Goal: Obtain resource: Download file/media

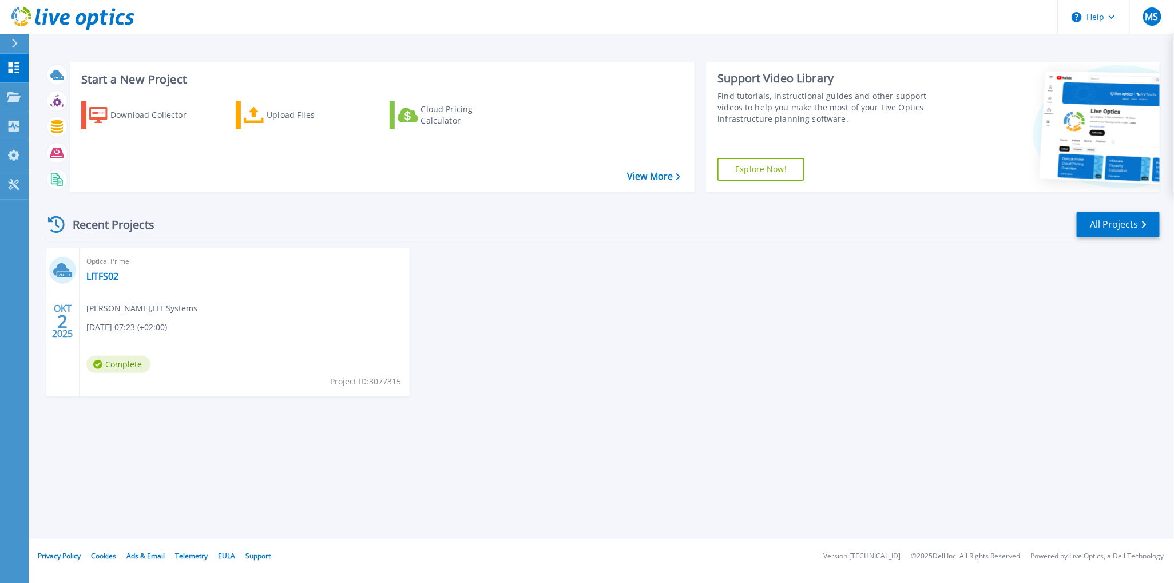
click at [137, 311] on span "[PERSON_NAME] , LIT Systems" at bounding box center [141, 308] width 111 height 13
click at [36, 98] on p "Projects" at bounding box center [45, 98] width 30 height 30
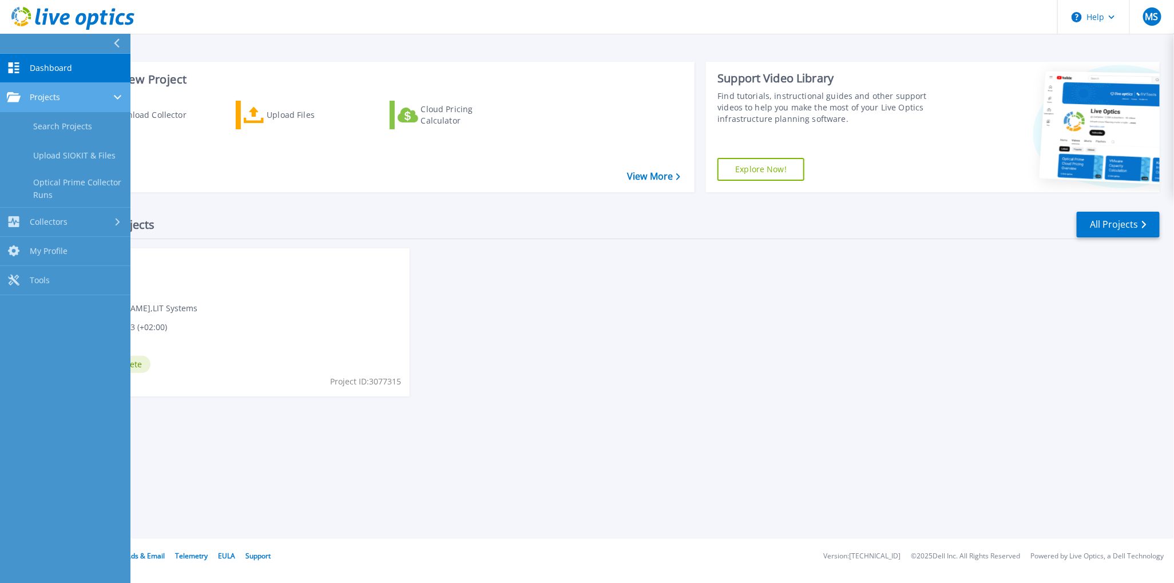
click at [92, 92] on div "Projects" at bounding box center [65, 97] width 117 height 10
click at [212, 296] on div "Optical Prime LITFS02 Marcel Sandmann , LIT Systems 10.02.2025, 07:23 (+02:00) …" at bounding box center [244, 322] width 330 height 148
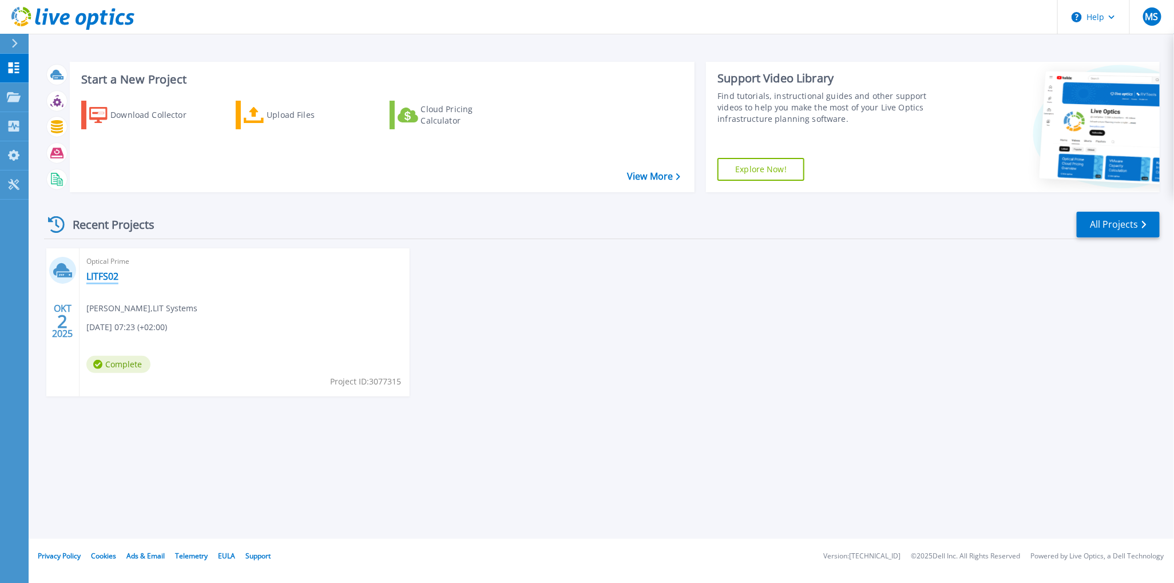
click at [97, 275] on link "LITFS02" at bounding box center [102, 276] width 32 height 11
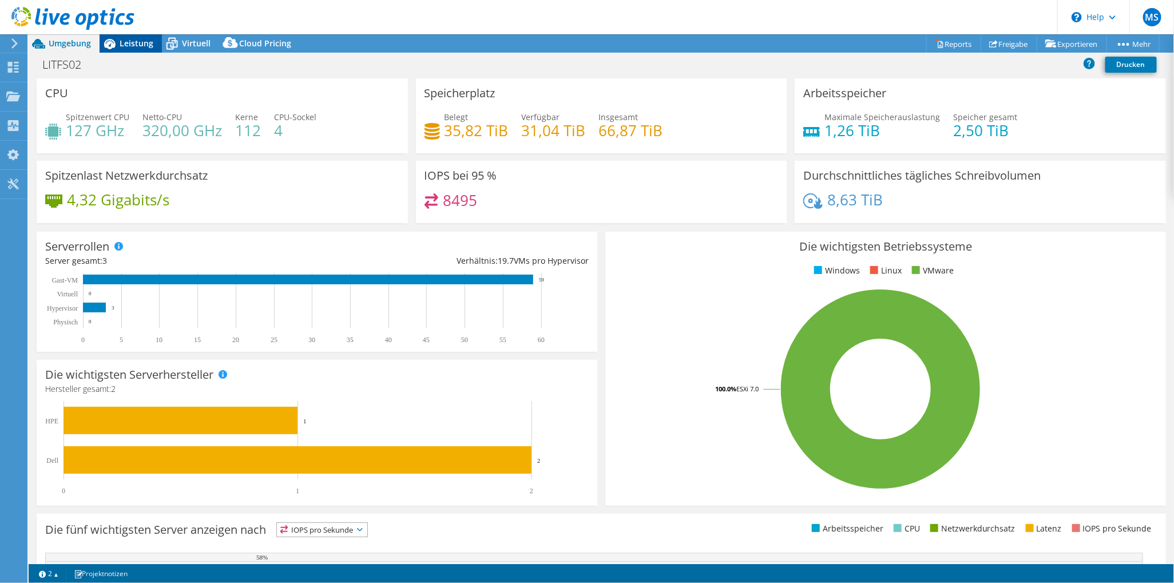
click at [136, 40] on span "Leistung" at bounding box center [137, 43] width 34 height 11
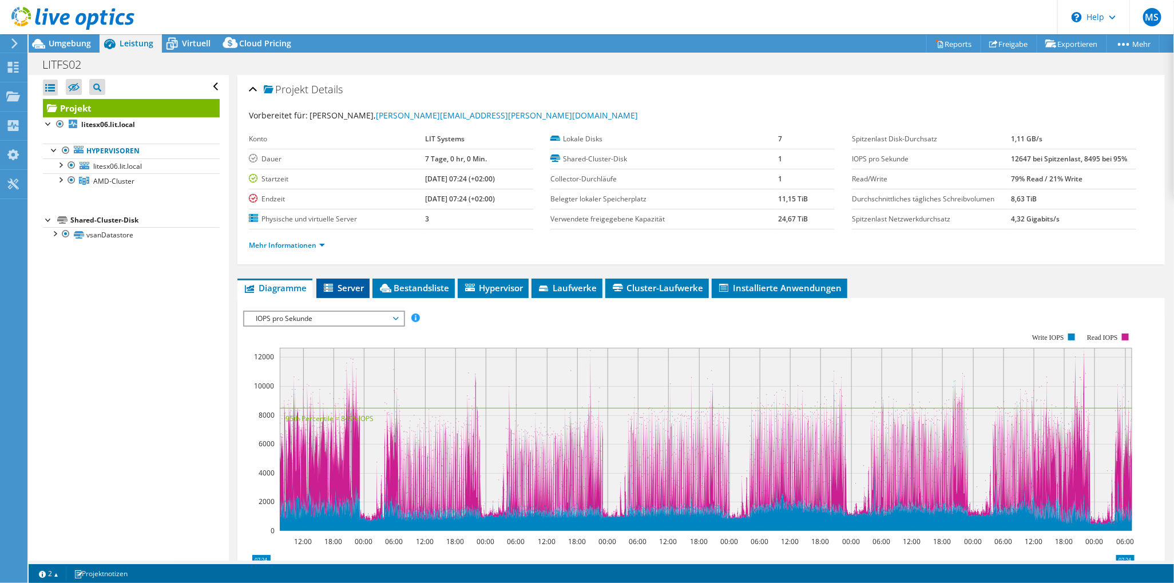
click at [348, 288] on span "Server" at bounding box center [343, 287] width 42 height 11
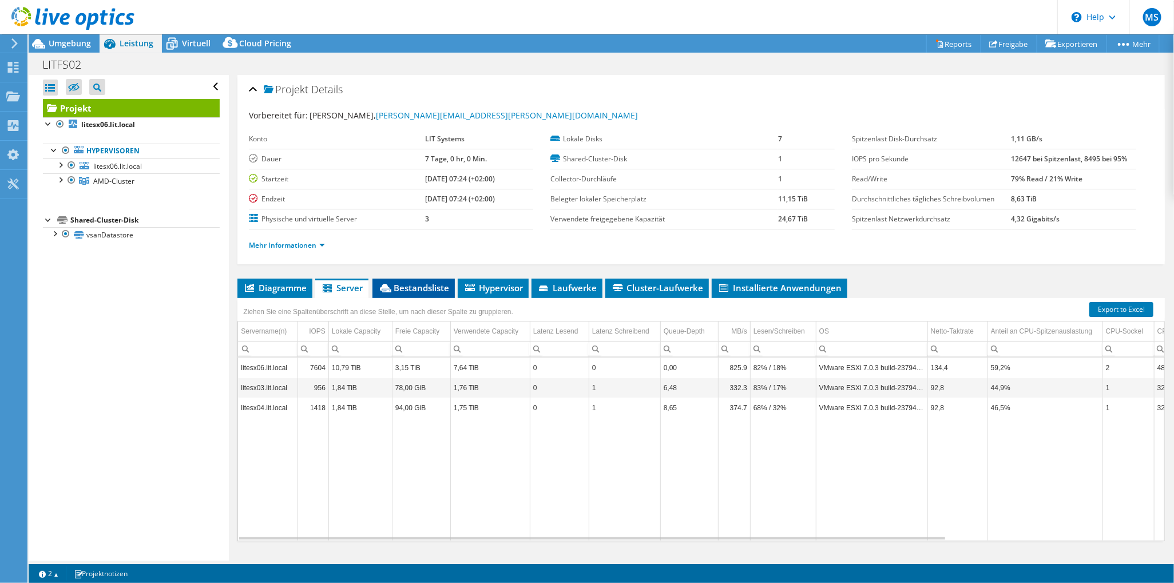
click at [422, 285] on span "Bestandsliste" at bounding box center [413, 287] width 71 height 11
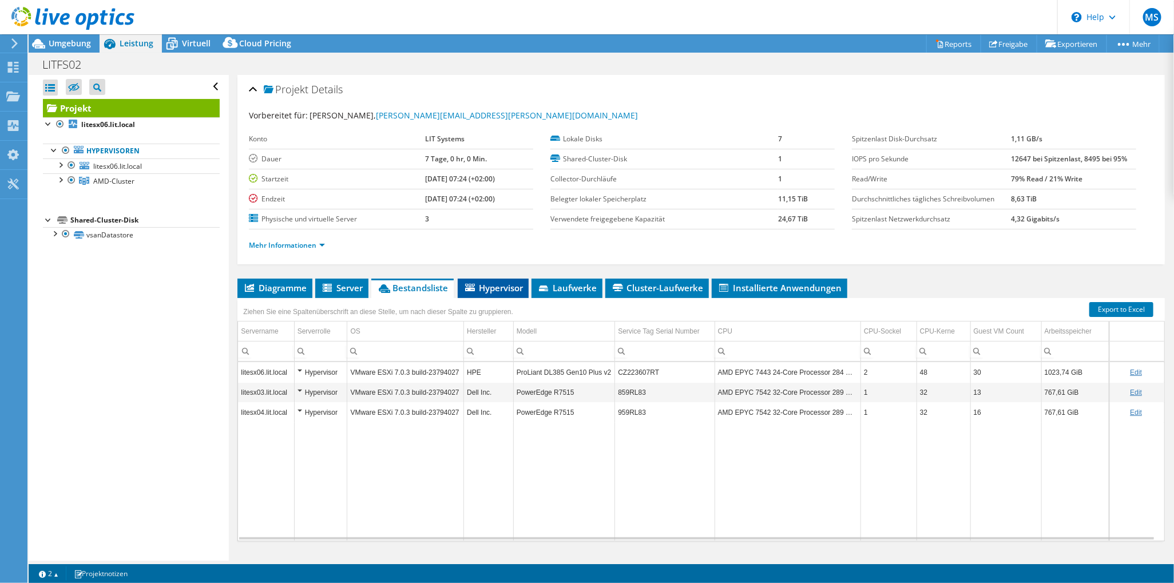
click at [494, 283] on span "Hypervisor" at bounding box center [492, 287] width 59 height 11
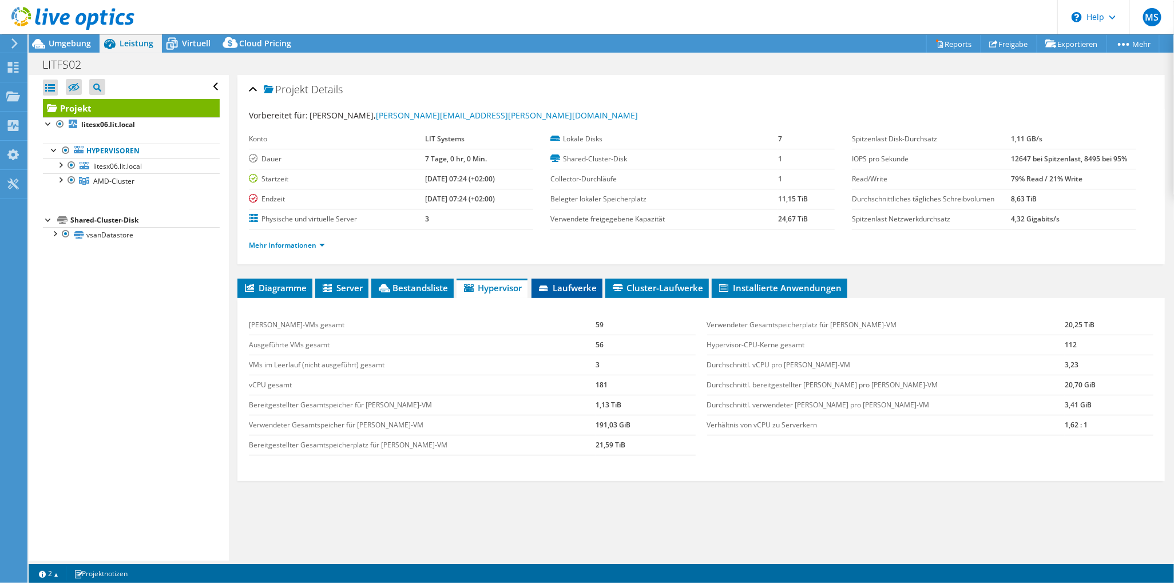
click at [568, 288] on span "Laufwerke" at bounding box center [566, 287] width 59 height 11
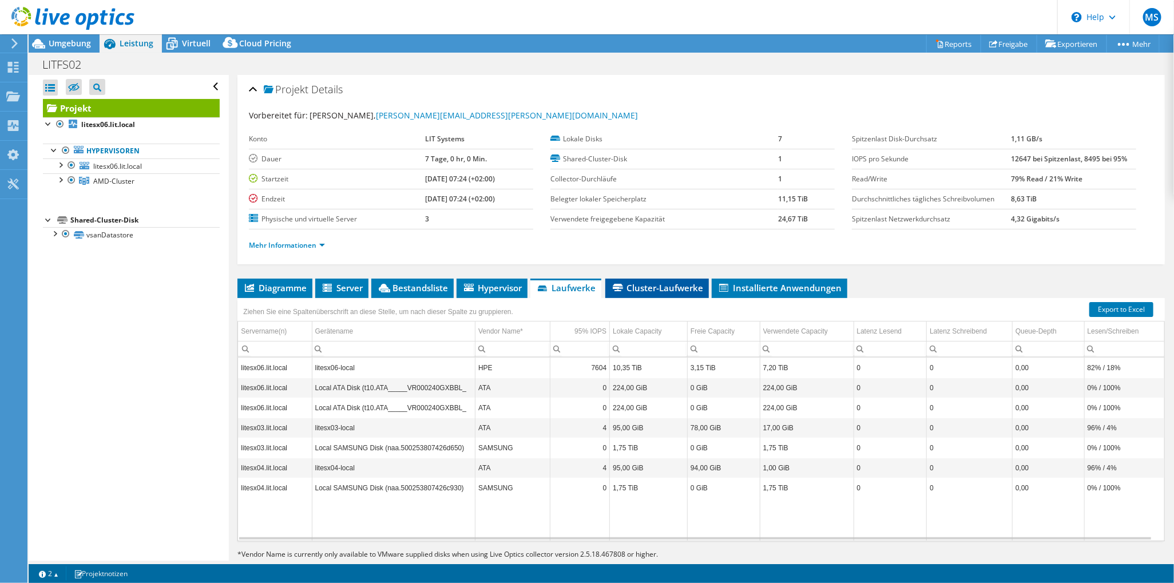
click at [669, 288] on span "Cluster-Laufwerke" at bounding box center [657, 287] width 92 height 11
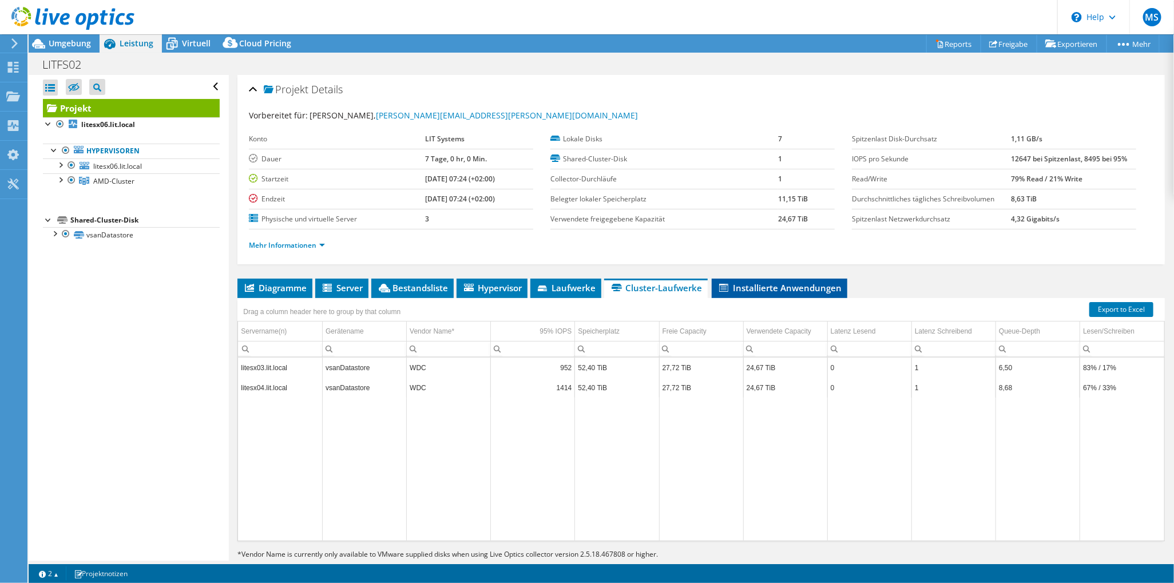
click at [781, 288] on span "Installierte Anwendungen" at bounding box center [779, 287] width 124 height 11
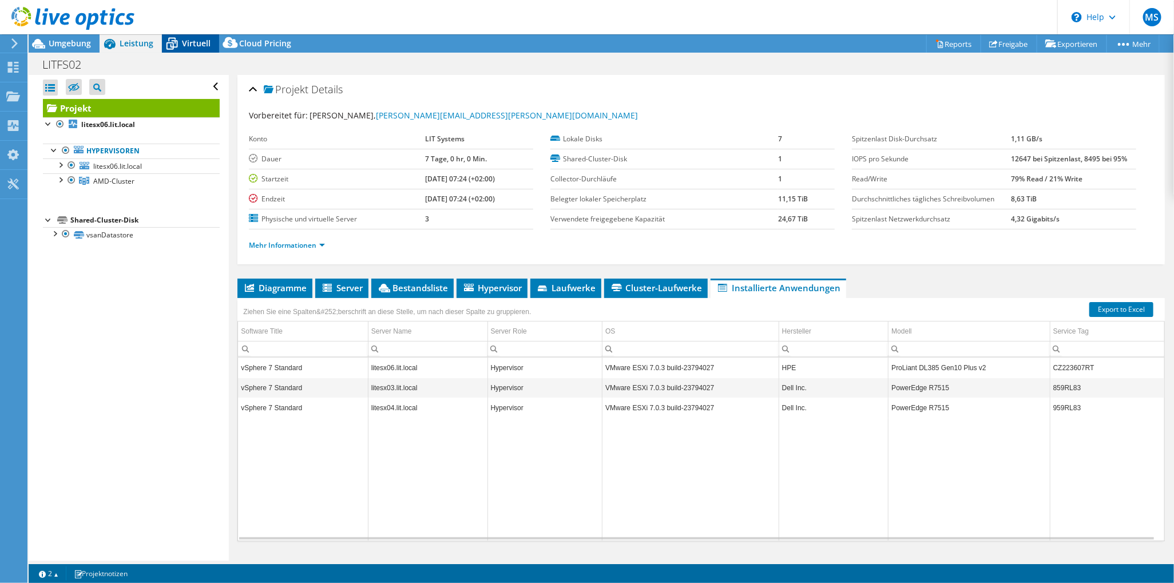
click at [192, 42] on span "Virtuell" at bounding box center [196, 43] width 29 height 11
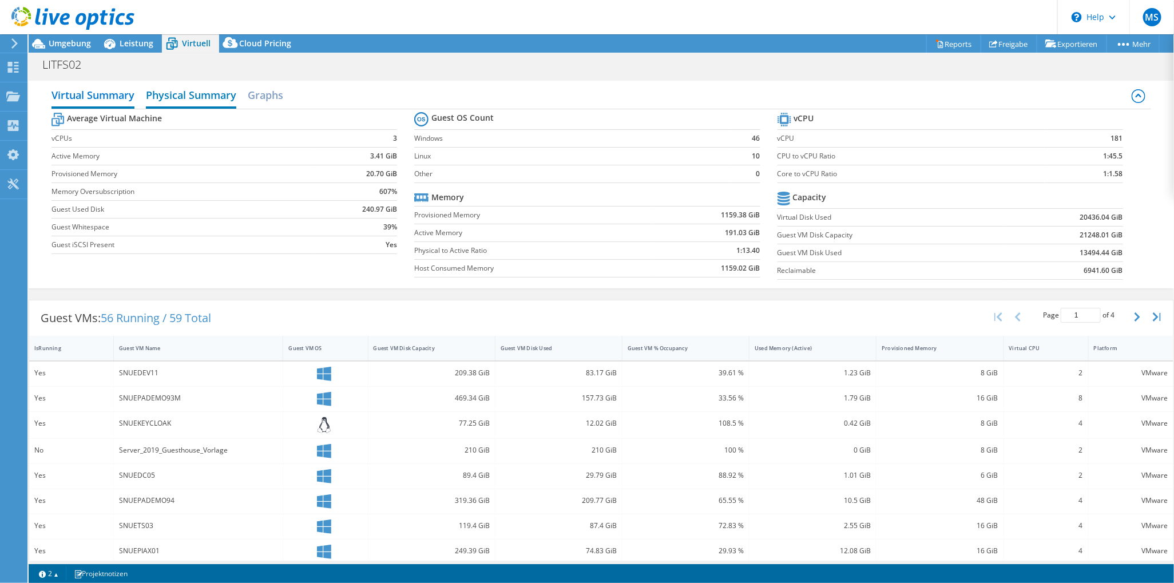
click at [204, 94] on h2 "Physical Summary" at bounding box center [191, 95] width 90 height 25
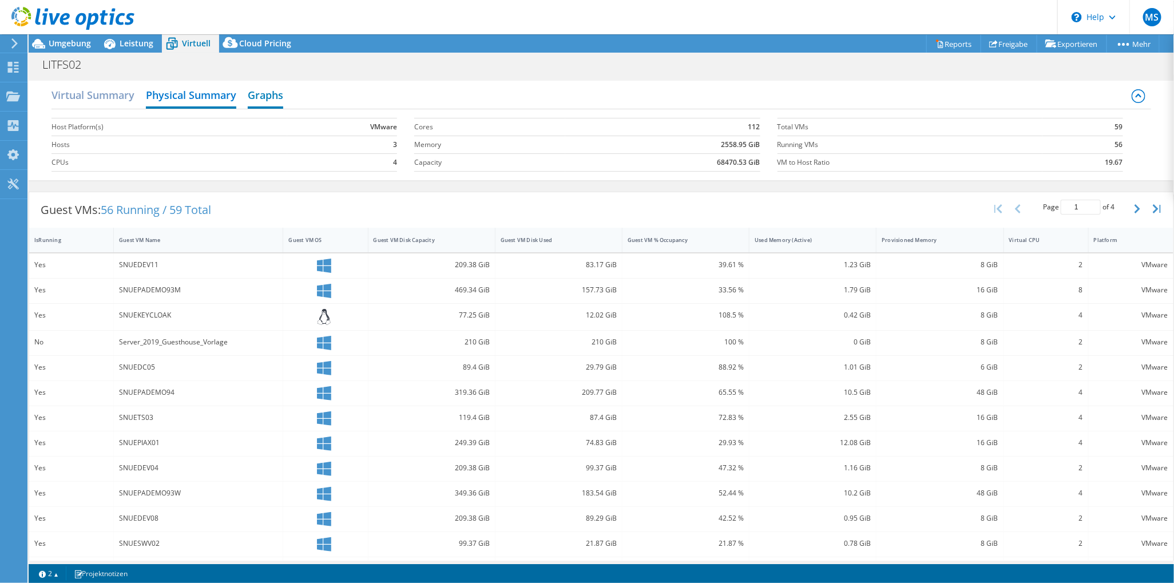
click at [265, 92] on h2 "Graphs" at bounding box center [265, 95] width 35 height 25
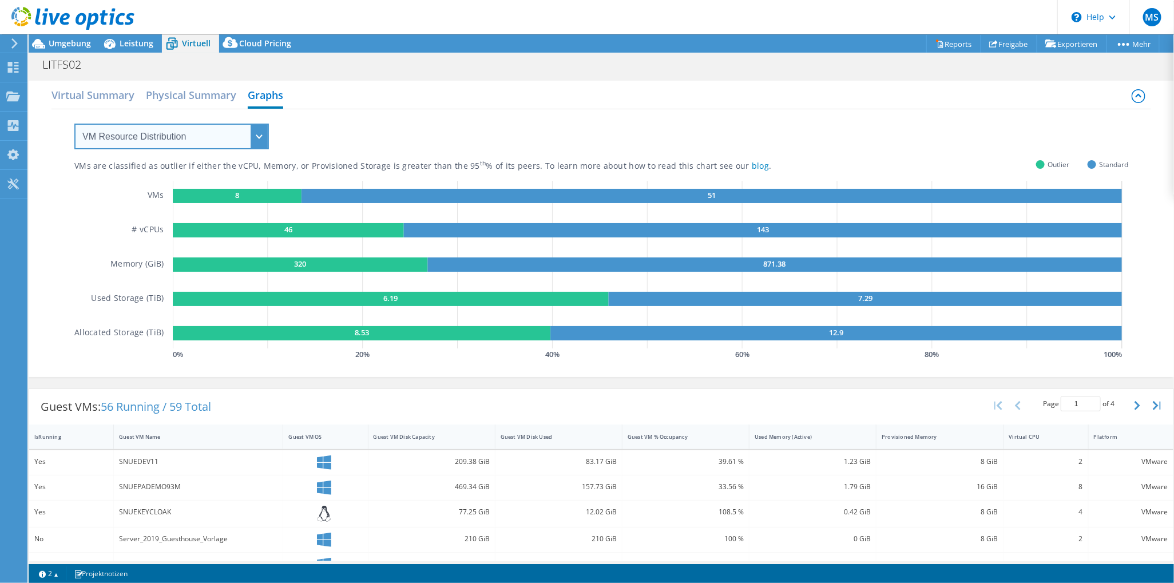
click at [264, 137] on select "VM Resource Distribution Provisioning Contrast Over Provisioning" at bounding box center [171, 137] width 194 height 26
select select "Provisioning Contrast"
click at [74, 124] on select "VM Resource Distribution Provisioning Contrast Over Provisioning" at bounding box center [171, 137] width 194 height 26
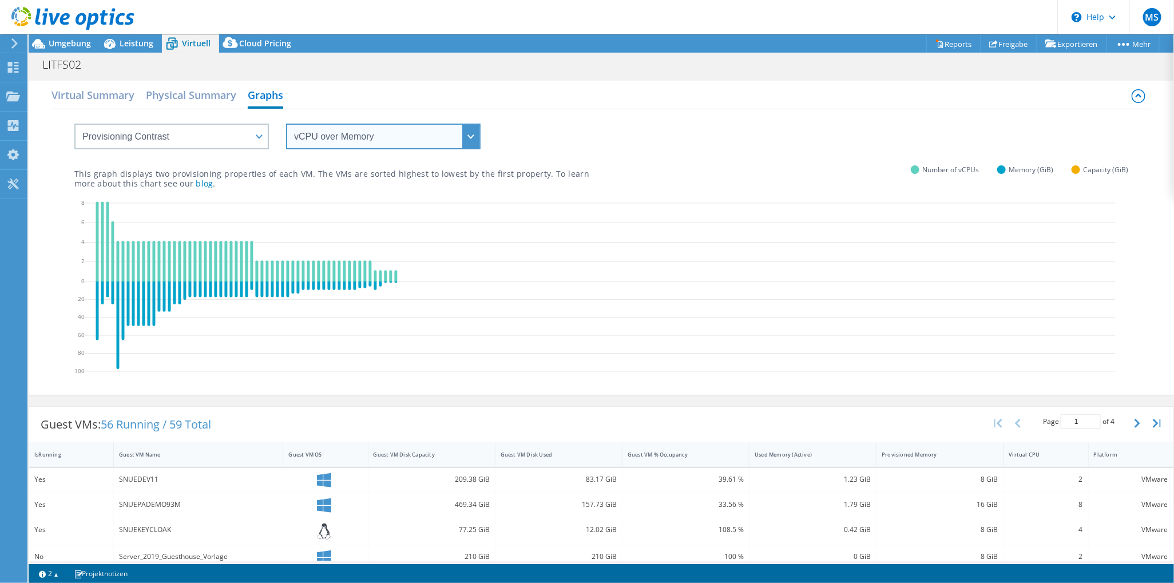
click at [459, 136] on select "vCPU over Memory vCPU over Capacity Memory over vCPU Memory over Capacity Capac…" at bounding box center [383, 137] width 194 height 26
click at [286, 124] on select "vCPU over Memory vCPU over Capacity Memory over vCPU Memory over Capacity Capac…" at bounding box center [383, 137] width 194 height 26
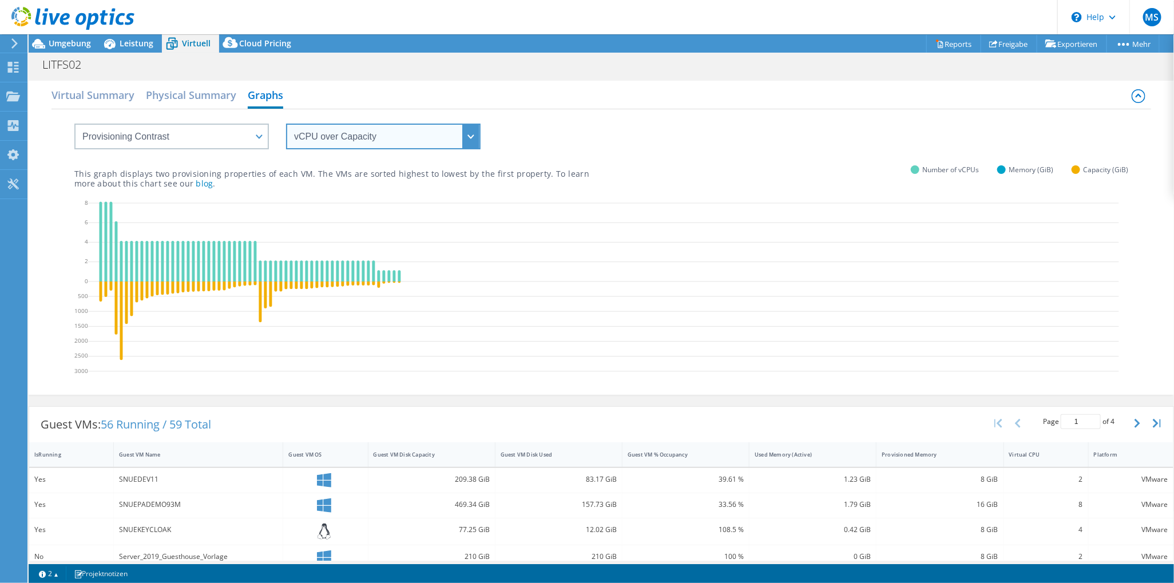
click at [468, 131] on select "vCPU over Memory vCPU over Capacity Memory over vCPU Memory over Capacity Capac…" at bounding box center [383, 137] width 194 height 26
click at [286, 124] on select "vCPU over Memory vCPU over Capacity Memory over vCPU Memory over Capacity Capac…" at bounding box center [383, 137] width 194 height 26
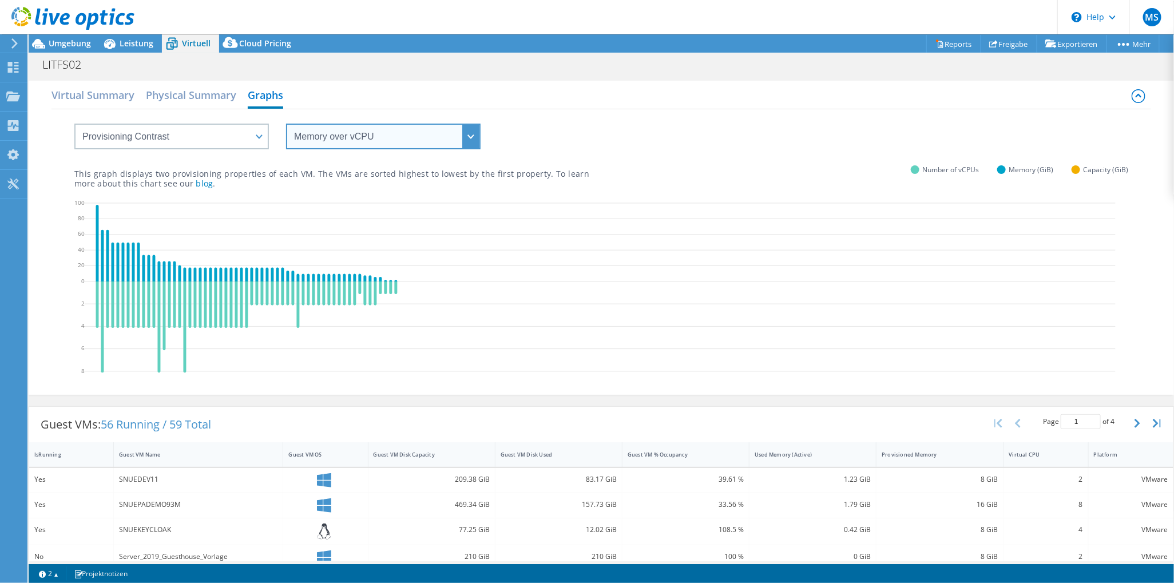
drag, startPoint x: 474, startPoint y: 131, endPoint x: 475, endPoint y: 137, distance: 5.8
click at [474, 131] on select "vCPU over Memory vCPU over Capacity Memory over vCPU Memory over Capacity Capac…" at bounding box center [383, 137] width 194 height 26
click at [286, 124] on select "vCPU over Memory vCPU over Capacity Memory over vCPU Memory over Capacity Capac…" at bounding box center [383, 137] width 194 height 26
drag, startPoint x: 439, startPoint y: 120, endPoint x: 442, endPoint y: 174, distance: 54.4
click at [440, 125] on div "vCPU over Memory vCPU over Capacity Memory over vCPU Memory over Capacity Capac…" at bounding box center [600, 129] width 1053 height 40
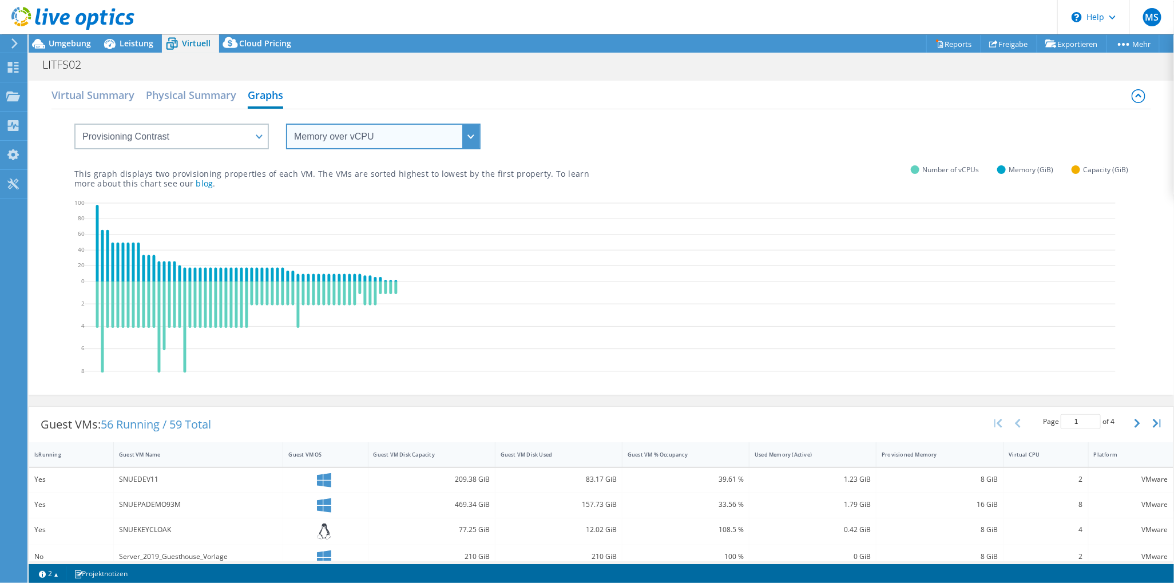
drag, startPoint x: 430, startPoint y: 139, endPoint x: 427, endPoint y: 149, distance: 10.0
click at [430, 139] on select "vCPU over Memory vCPU over Capacity Memory over vCPU Memory over Capacity Capac…" at bounding box center [383, 137] width 194 height 26
select select "Capacity over vCPU"
click at [286, 124] on select "vCPU over Memory vCPU over Capacity Memory over vCPU Memory over Capacity Capac…" at bounding box center [383, 137] width 194 height 26
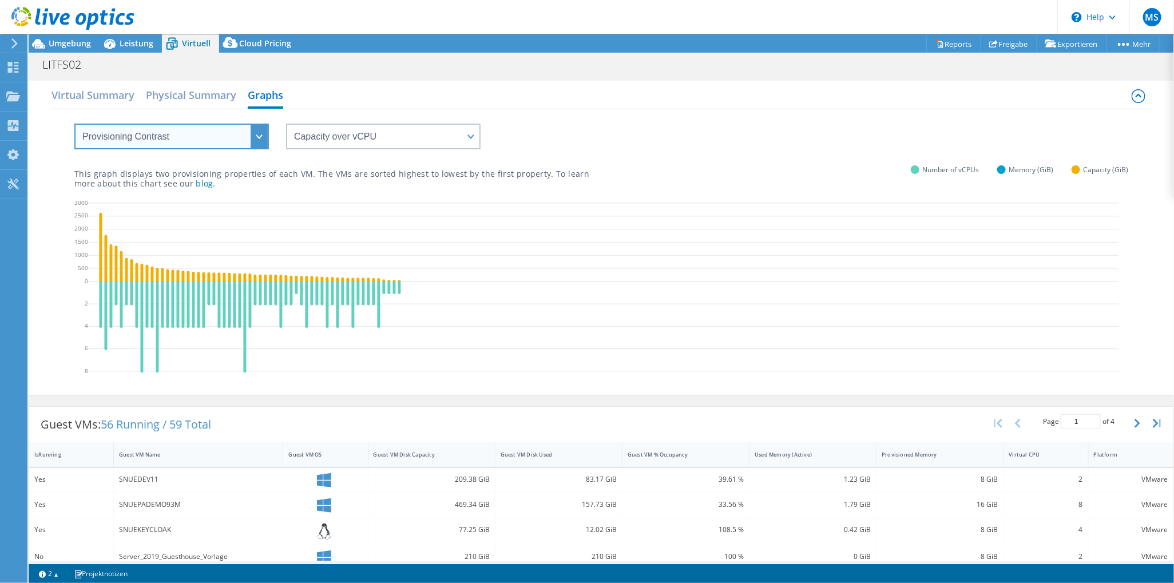
click at [198, 142] on select "VM Resource Distribution Provisioning Contrast Over Provisioning" at bounding box center [171, 137] width 194 height 26
click at [74, 124] on select "VM Resource Distribution Provisioning Contrast Over Provisioning" at bounding box center [171, 137] width 194 height 26
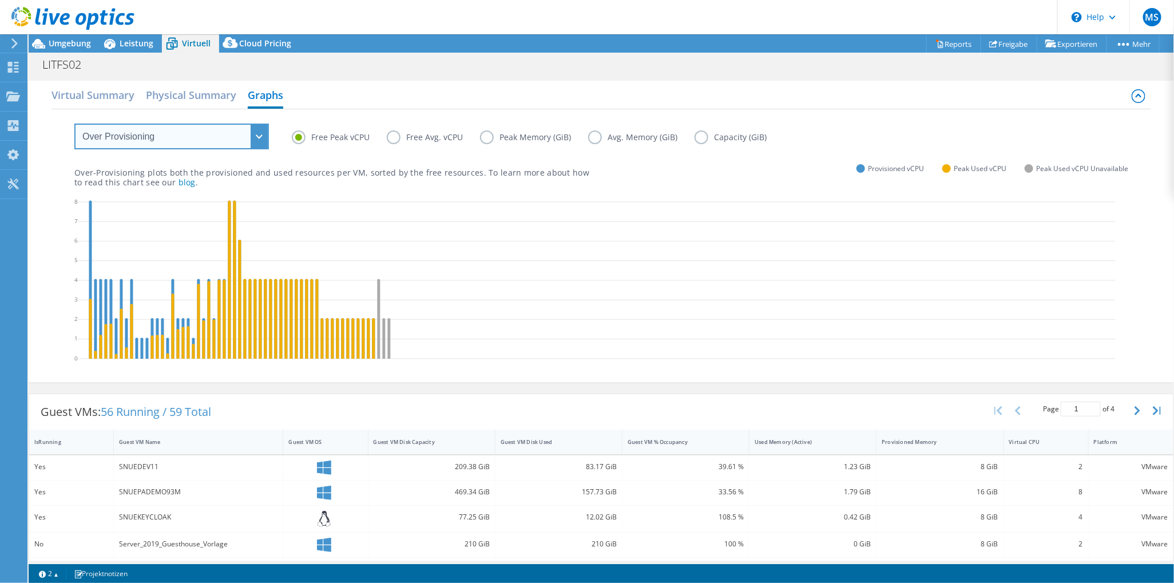
click at [222, 134] on select "VM Resource Distribution Provisioning Contrast Over Provisioning" at bounding box center [171, 137] width 194 height 26
select select "VM Resource Distribution"
click at [74, 124] on select "VM Resource Distribution Provisioning Contrast Over Provisioning" at bounding box center [171, 137] width 194 height 26
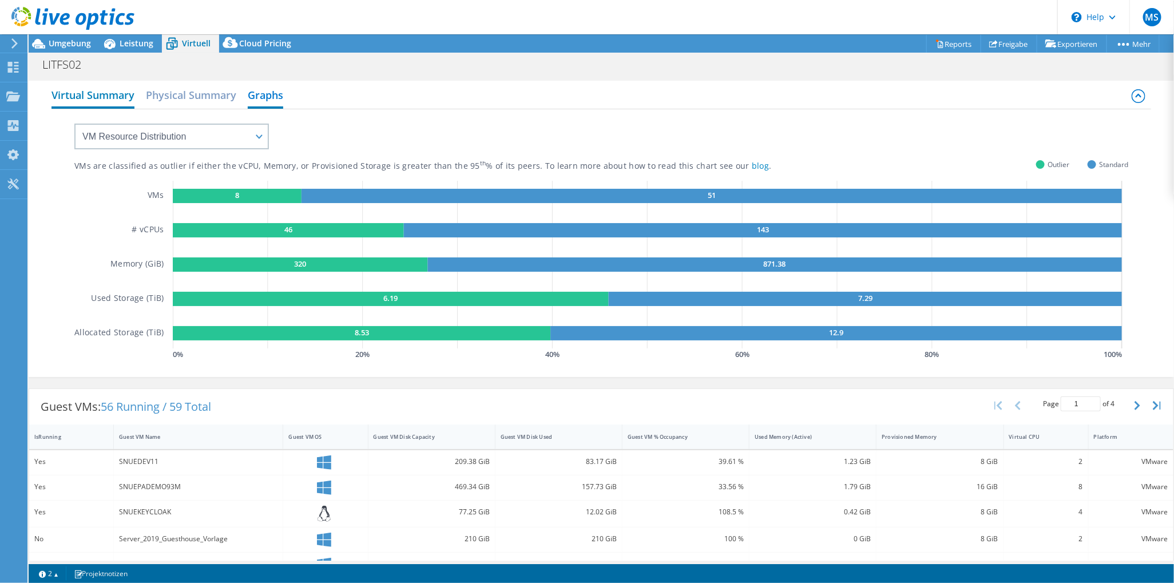
click at [91, 91] on h2 "Virtual Summary" at bounding box center [92, 95] width 83 height 25
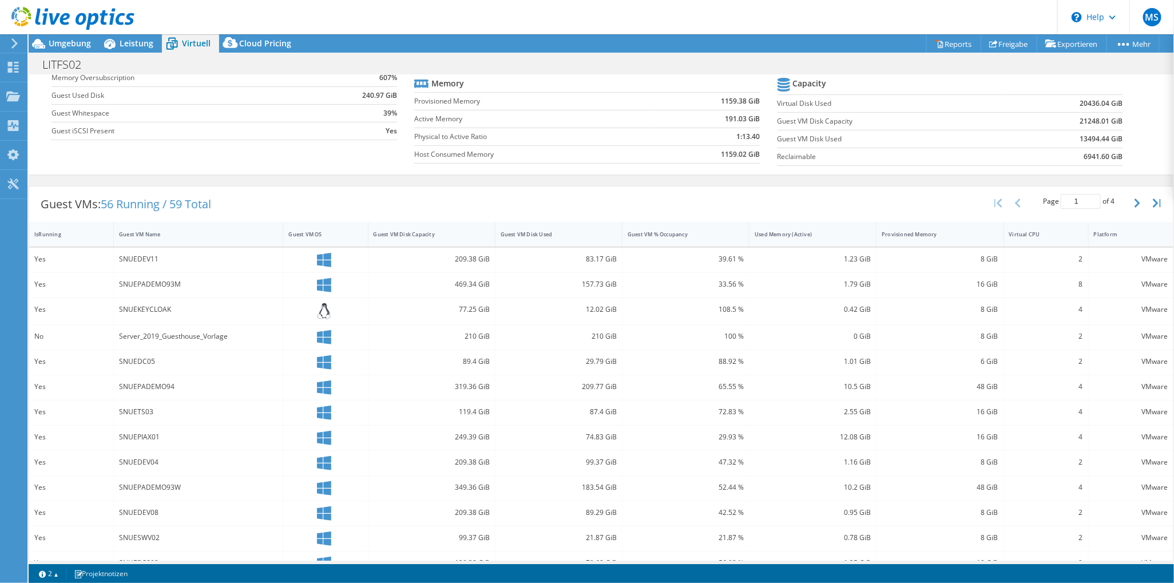
scroll to position [182, 0]
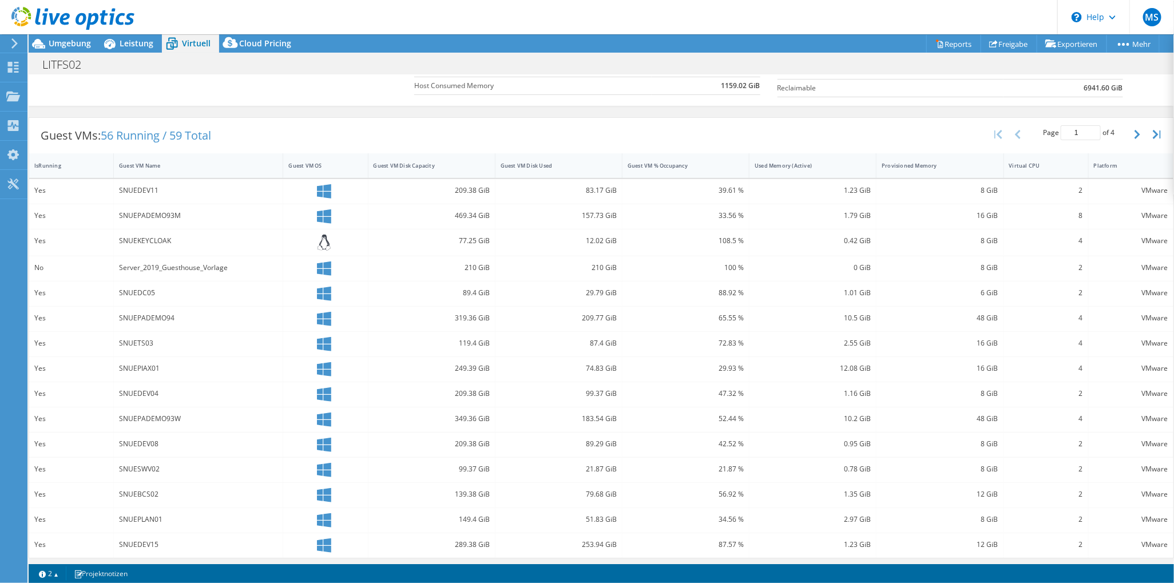
click at [133, 439] on div "SNUEDEV08" at bounding box center [198, 444] width 158 height 13
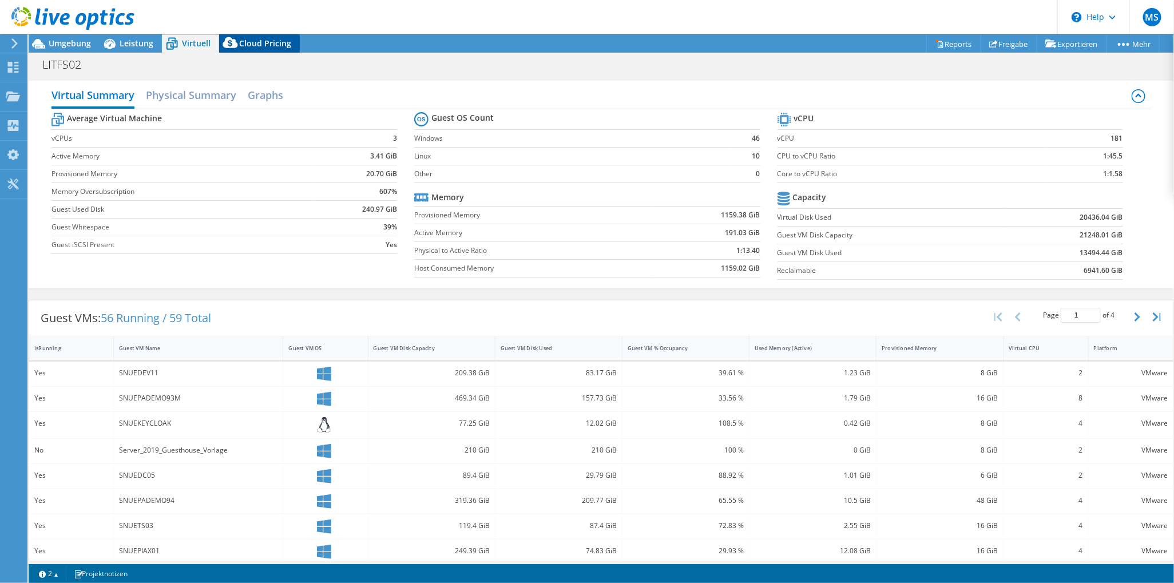
click at [236, 48] on icon at bounding box center [230, 45] width 23 height 23
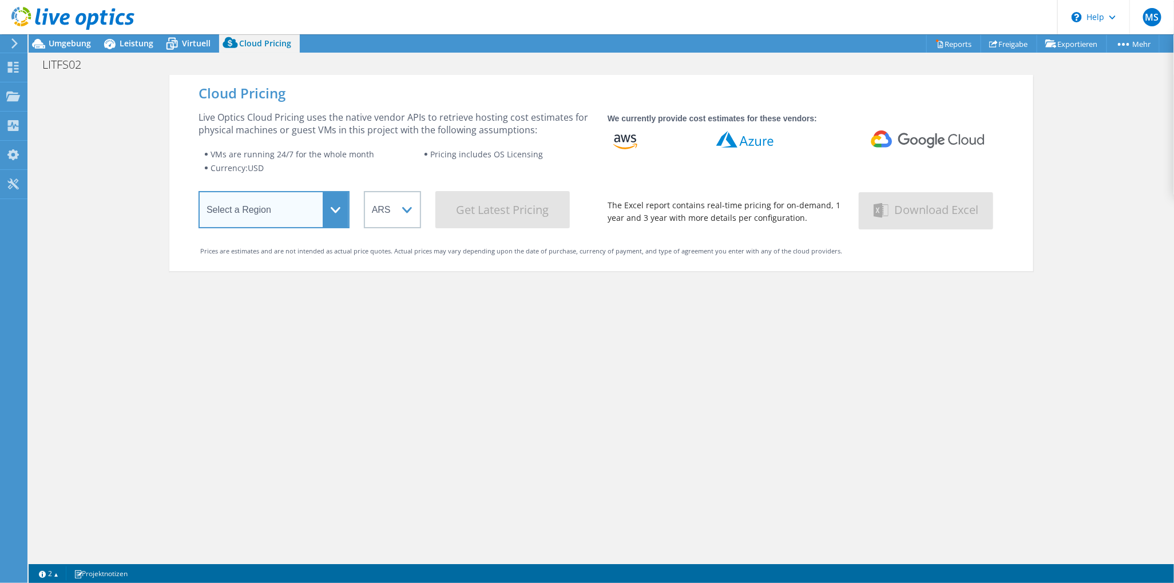
click at [335, 207] on select "Select a Region [GEOGRAPHIC_DATA] ([GEOGRAPHIC_DATA]) [GEOGRAPHIC_DATA] ([GEOGR…" at bounding box center [273, 209] width 151 height 37
select select "EUFrankfurt"
click at [198, 193] on select "Select a Region [GEOGRAPHIC_DATA] ([GEOGRAPHIC_DATA]) [GEOGRAPHIC_DATA] ([GEOGR…" at bounding box center [273, 209] width 151 height 37
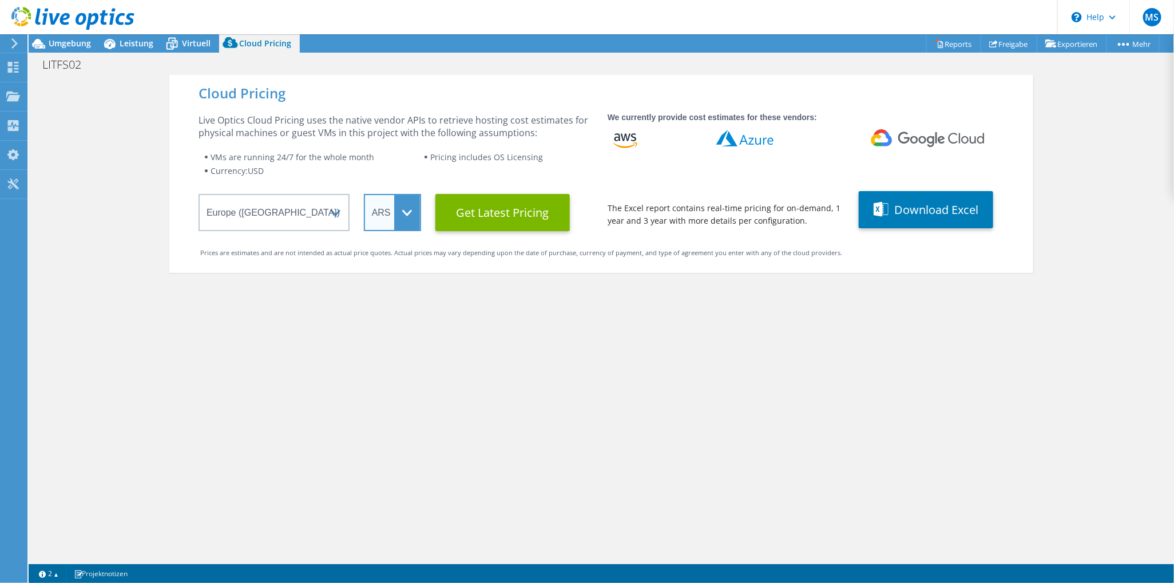
click at [408, 214] on select "ARS AUD BRL CAD CHF CLP CNY DKK EUR GBP HKD HUF INR JPY MXN MYR NOK NZD PEN SEK…" at bounding box center [392, 212] width 57 height 37
click at [364, 194] on select "ARS AUD BRL CAD CHF CLP CNY DKK EUR GBP HKD HUF INR JPY MXN MYR NOK NZD PEN SEK…" at bounding box center [392, 212] width 57 height 37
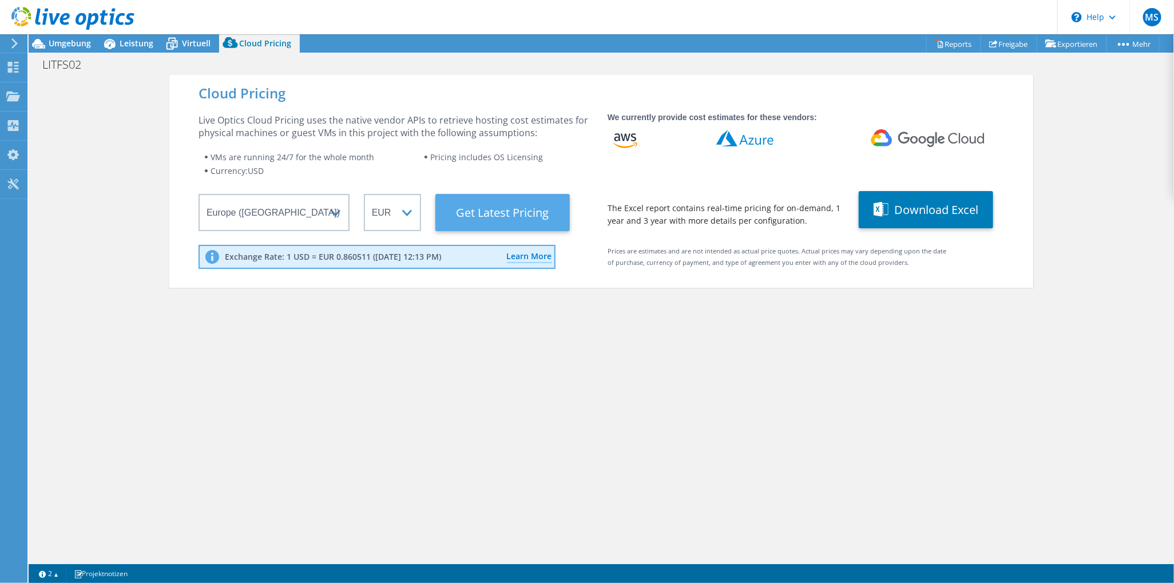
click at [501, 214] on Latest "Get Latest Pricing" at bounding box center [502, 212] width 134 height 37
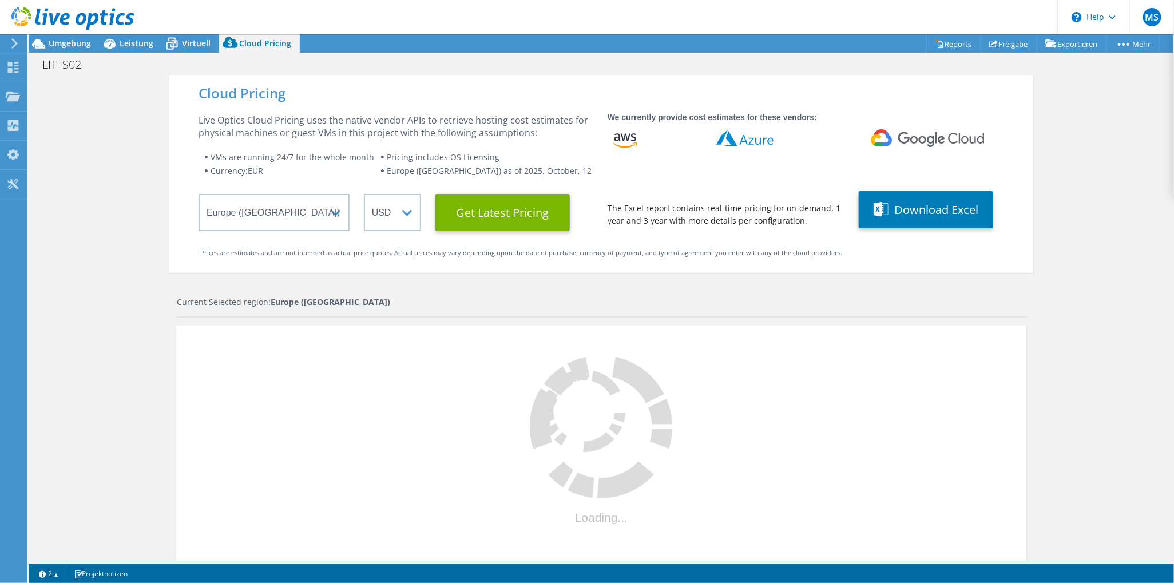
select select "EUR"
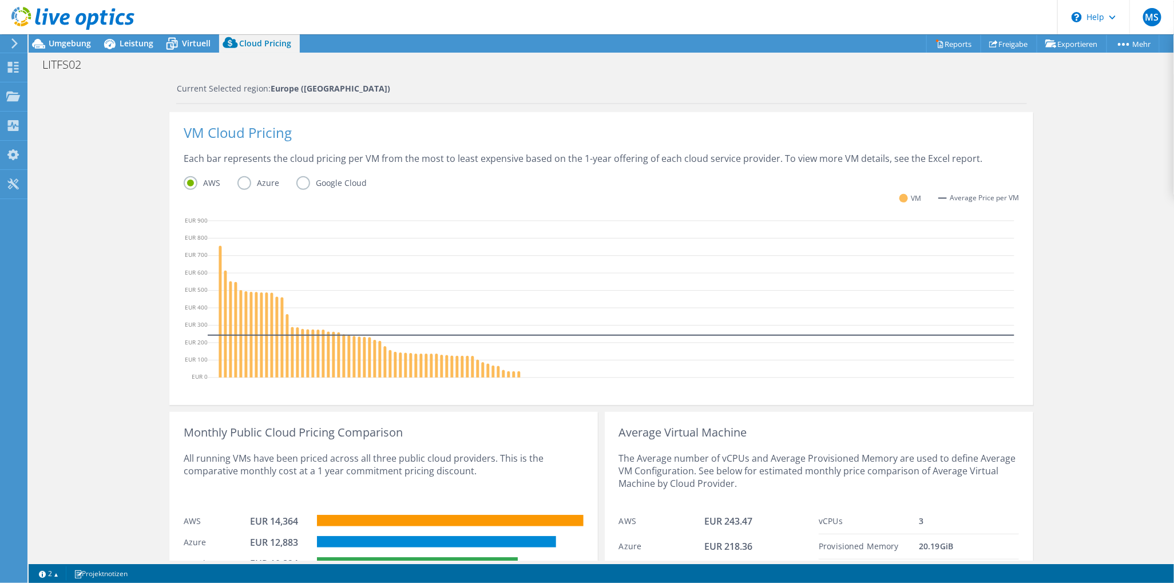
scroll to position [285, 0]
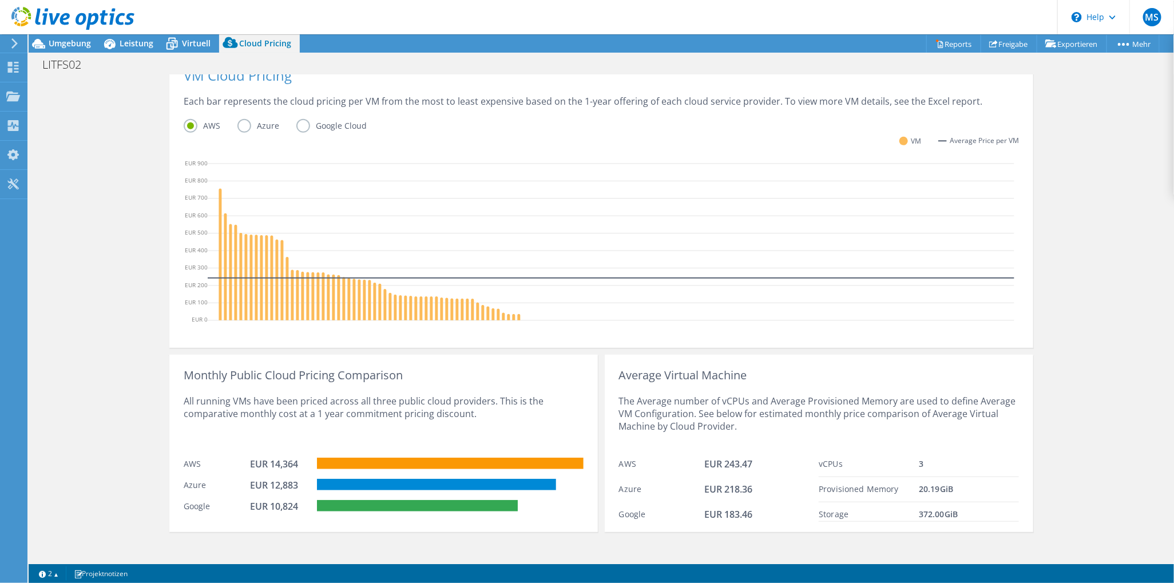
click at [240, 124] on label "Azure" at bounding box center [266, 126] width 59 height 14
click at [0, 0] on input "Azure" at bounding box center [0, 0] width 0 height 0
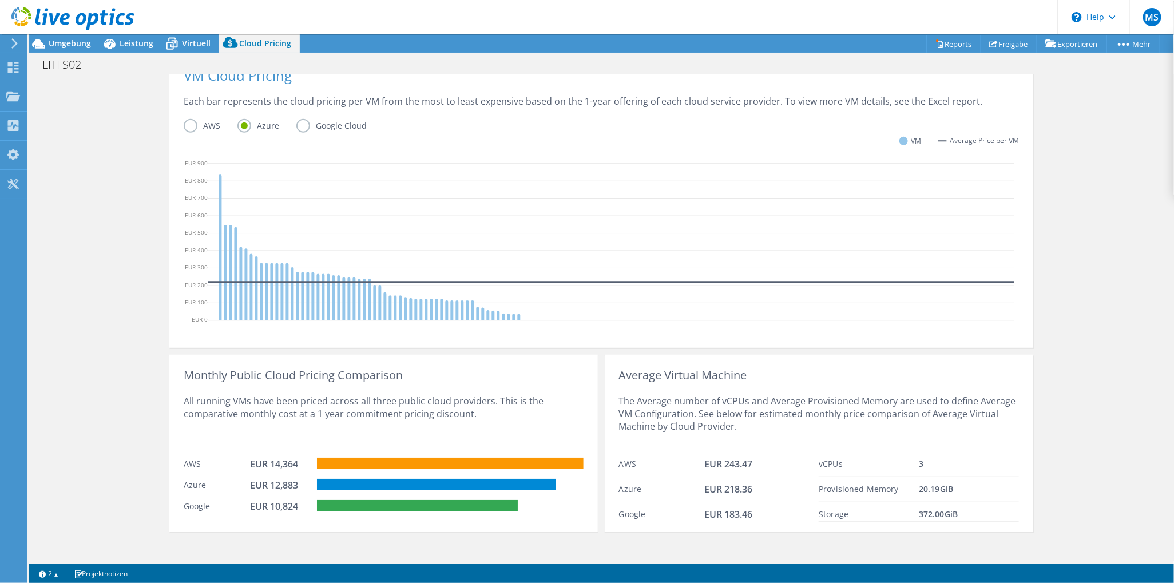
click at [300, 122] on label "Google Cloud" at bounding box center [340, 126] width 88 height 14
click at [0, 0] on input "Google Cloud" at bounding box center [0, 0] width 0 height 0
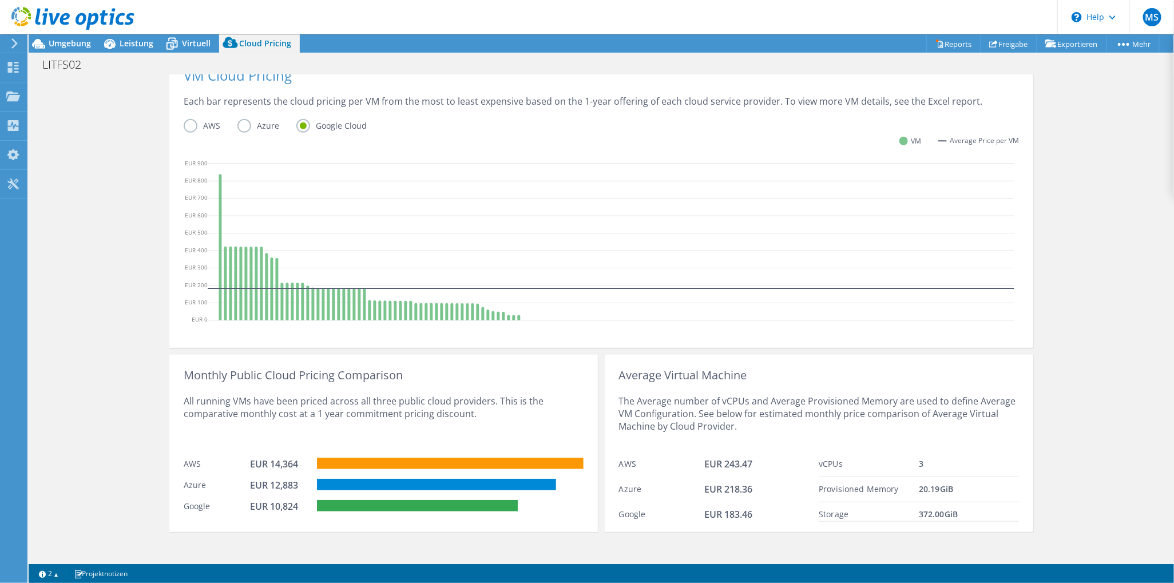
click at [186, 122] on label "AWS" at bounding box center [211, 126] width 54 height 14
click at [0, 0] on input "AWS" at bounding box center [0, 0] width 0 height 0
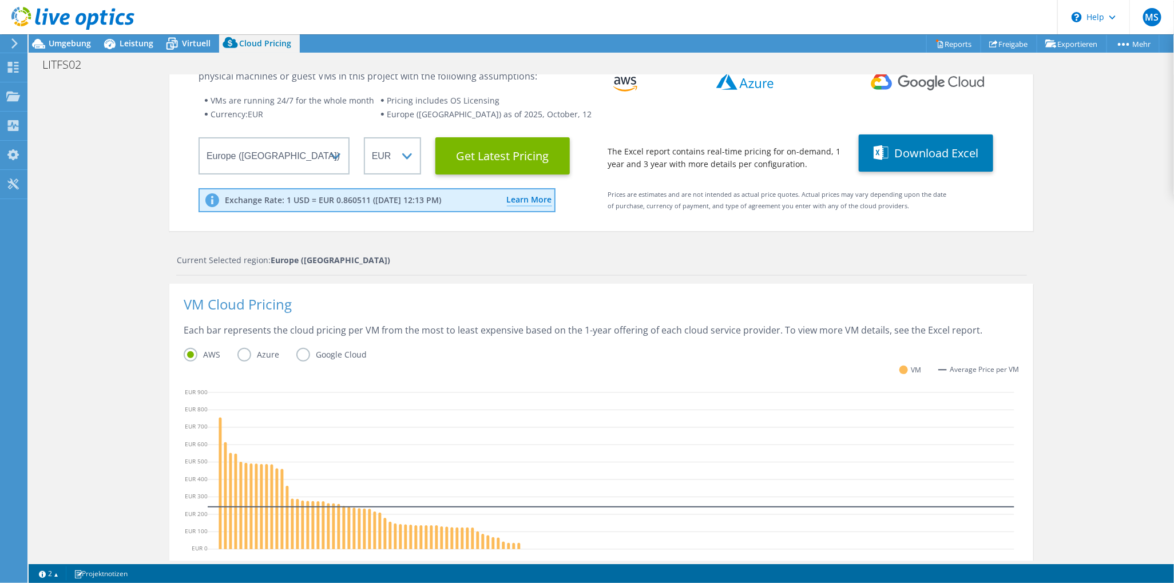
scroll to position [0, 0]
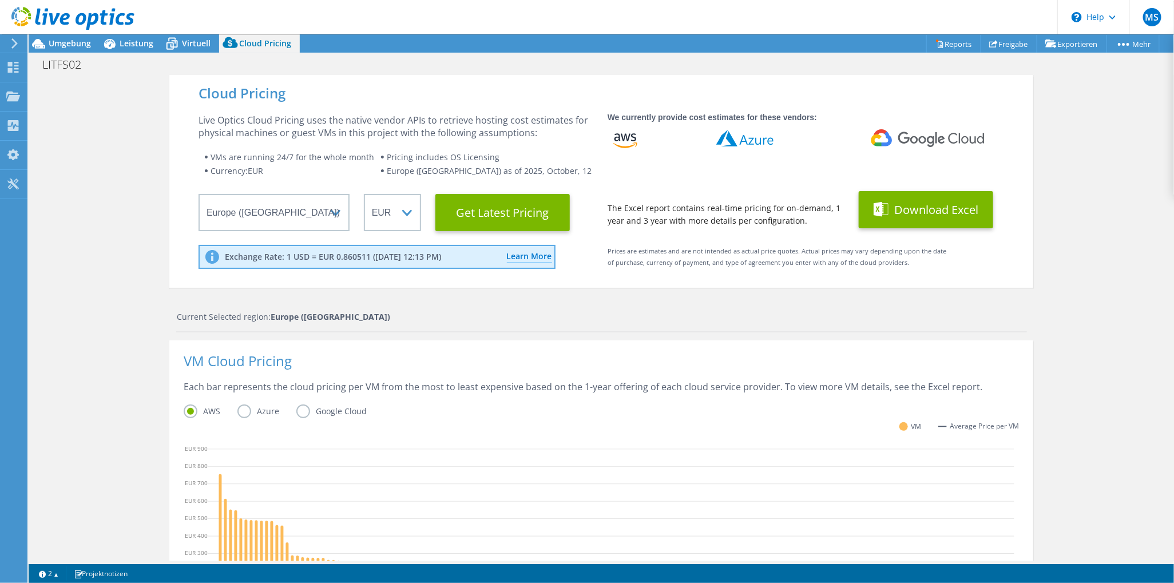
click at [918, 214] on button "Download Excel" at bounding box center [925, 209] width 134 height 37
